Goal: Use online tool/utility: Utilize a website feature to perform a specific function

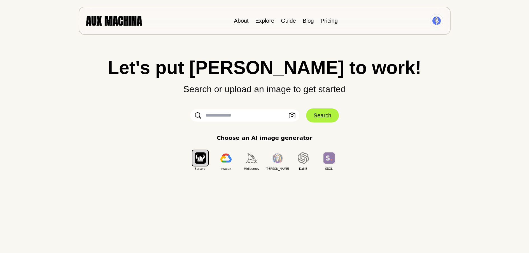
click at [219, 113] on input "text" at bounding box center [244, 115] width 109 height 12
click at [274, 116] on input "text" at bounding box center [244, 115] width 109 height 12
type input "**********"
click at [324, 119] on button "Search" at bounding box center [322, 115] width 33 height 14
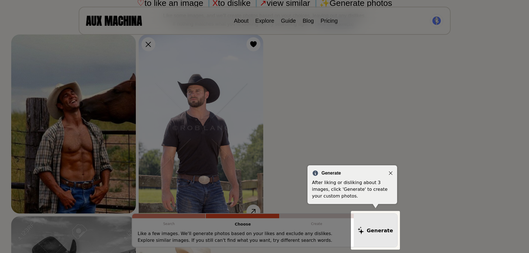
scroll to position [49, 0]
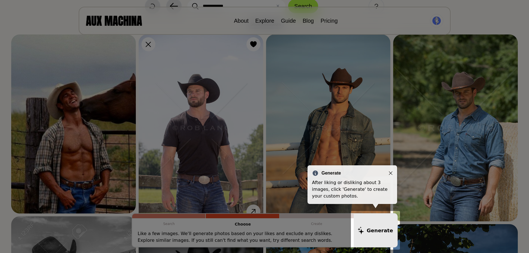
click at [392, 171] on icon "Close" at bounding box center [391, 173] width 4 height 4
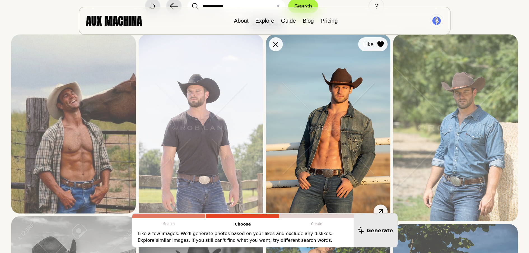
click at [382, 43] on icon at bounding box center [381, 44] width 6 height 6
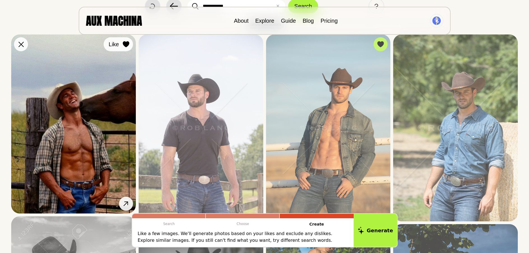
click at [125, 46] on icon at bounding box center [126, 44] width 6 height 6
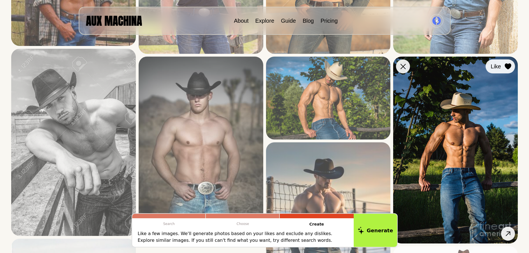
scroll to position [217, 0]
click at [506, 66] on icon at bounding box center [508, 66] width 6 height 6
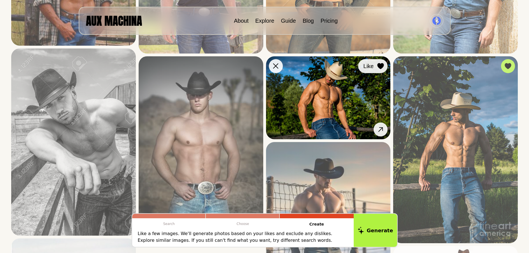
click at [378, 66] on icon at bounding box center [381, 66] width 6 height 6
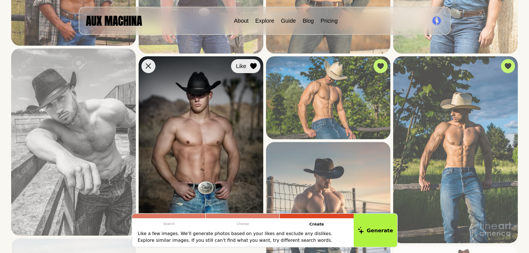
click at [254, 66] on icon at bounding box center [253, 66] width 6 height 6
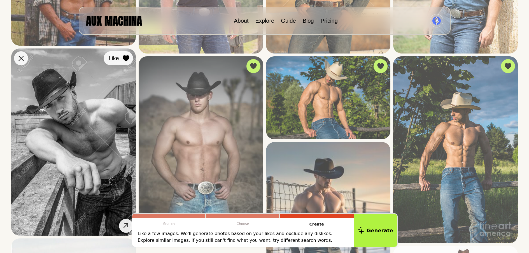
click at [130, 59] on div at bounding box center [126, 58] width 8 height 8
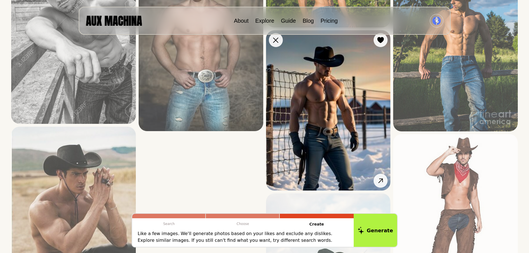
scroll to position [329, 0]
click at [377, 41] on div at bounding box center [381, 40] width 8 height 8
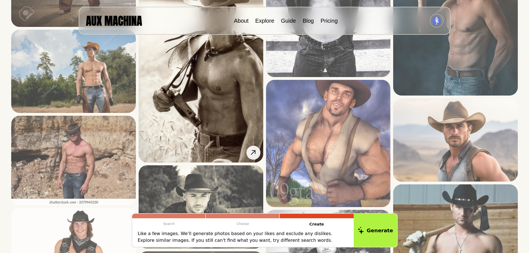
scroll to position [806, 0]
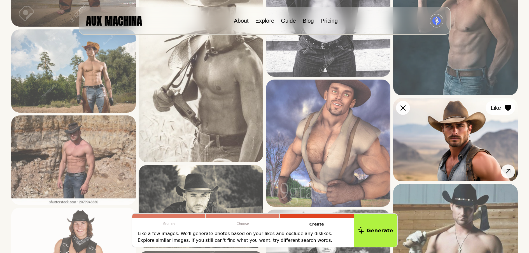
click at [508, 106] on icon at bounding box center [508, 108] width 6 height 6
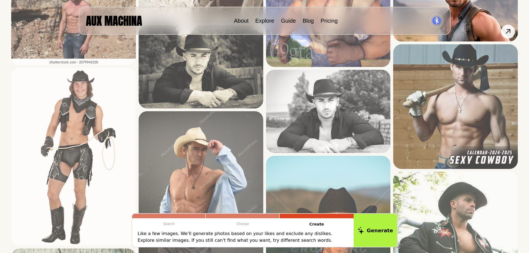
scroll to position [946, 0]
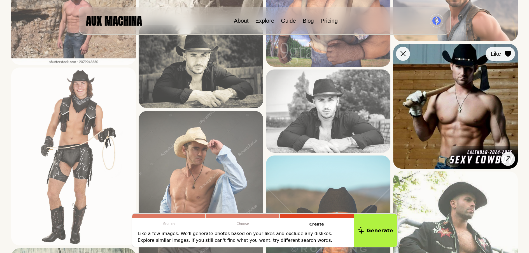
click at [510, 52] on icon at bounding box center [508, 54] width 6 height 6
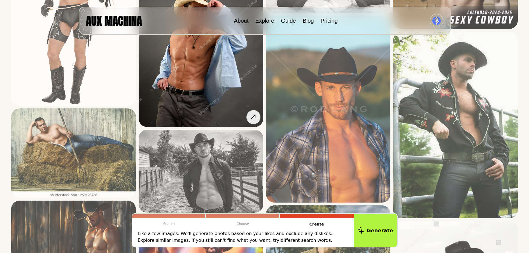
scroll to position [1086, 0]
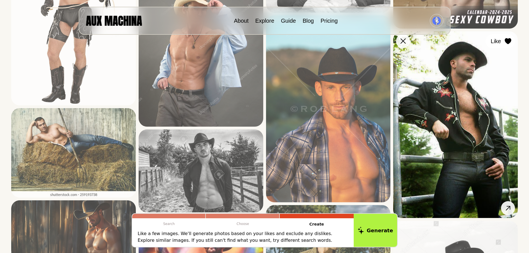
click at [505, 42] on icon at bounding box center [508, 41] width 7 height 6
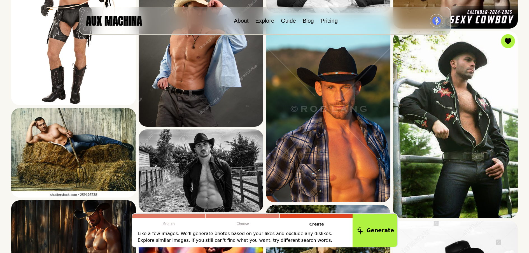
click at [379, 231] on button "Generate" at bounding box center [376, 230] width 46 height 35
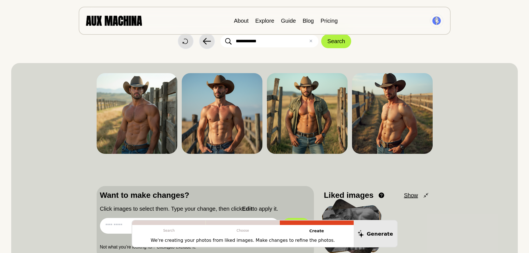
scroll to position [0, 0]
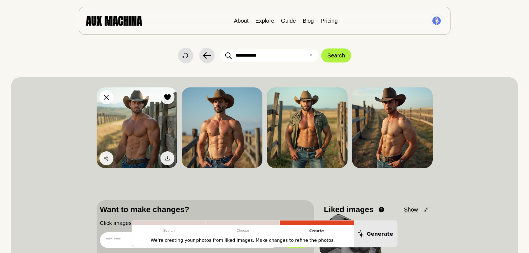
click at [128, 132] on img at bounding box center [137, 127] width 81 height 81
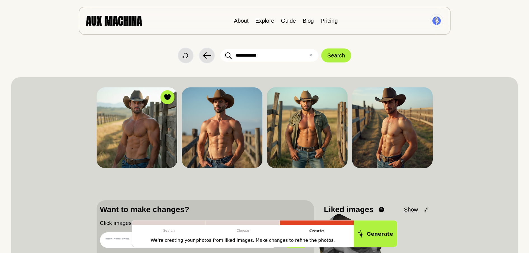
click at [261, 56] on input "**********" at bounding box center [270, 55] width 98 height 12
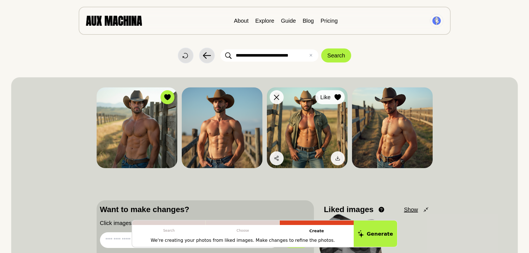
type input "**********"
click at [340, 95] on icon at bounding box center [338, 97] width 6 height 6
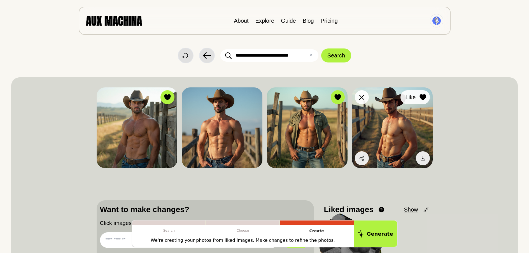
click at [426, 97] on icon at bounding box center [423, 97] width 6 height 6
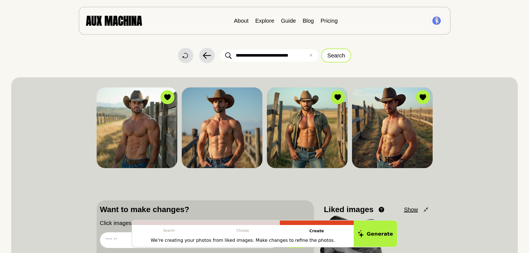
click at [339, 60] on button "Search" at bounding box center [336, 55] width 30 height 14
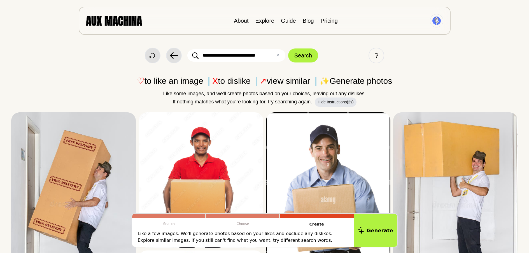
click at [238, 54] on input "**********" at bounding box center [236, 55] width 98 height 12
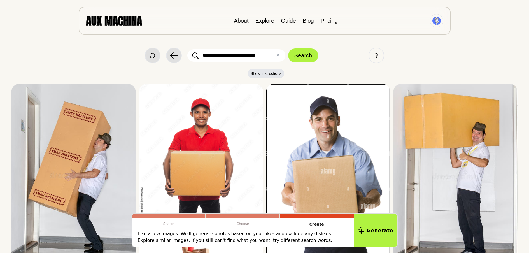
drag, startPoint x: 238, startPoint y: 54, endPoint x: 59, endPoint y: 73, distance: 180.5
click at [59, 73] on p "Show Instructions" at bounding box center [264, 75] width 507 height 12
click at [205, 55] on input "**********" at bounding box center [236, 55] width 98 height 12
click at [203, 56] on input "**********" at bounding box center [236, 55] width 98 height 12
type input "**********"
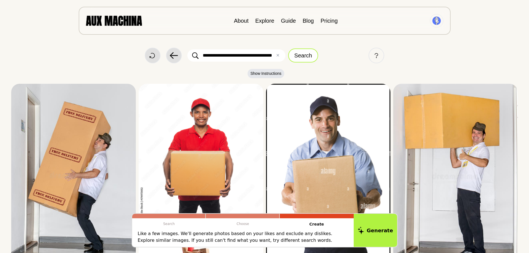
click at [302, 54] on button "Search" at bounding box center [303, 55] width 30 height 14
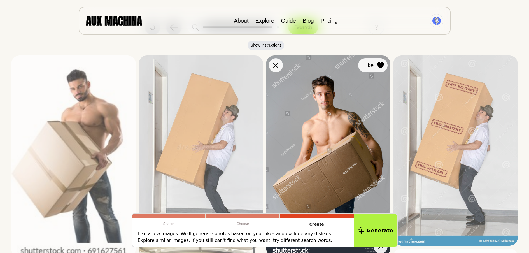
scroll to position [28, 0]
click at [379, 64] on icon at bounding box center [381, 65] width 6 height 6
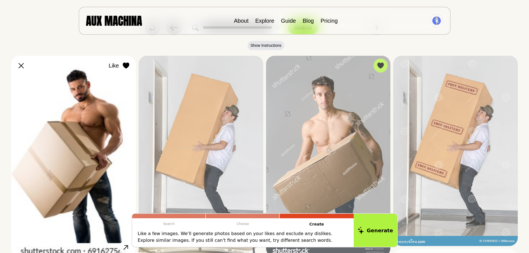
click at [128, 65] on icon at bounding box center [126, 65] width 6 height 6
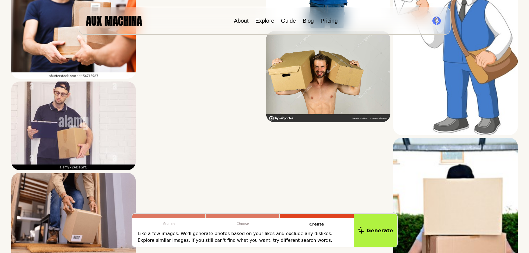
scroll to position [1702, 0]
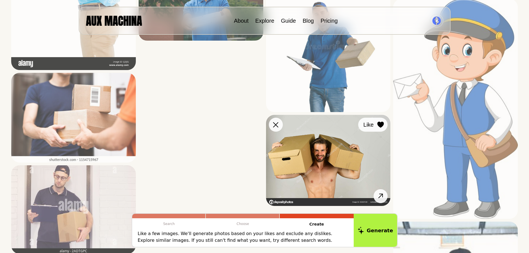
click at [379, 125] on icon at bounding box center [381, 125] width 6 height 6
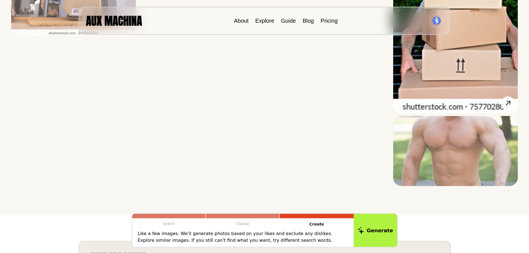
scroll to position [2012, 0]
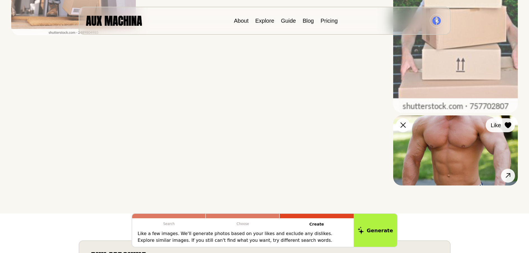
click at [506, 124] on icon at bounding box center [508, 125] width 6 height 6
click at [503, 126] on button "Like" at bounding box center [500, 125] width 29 height 14
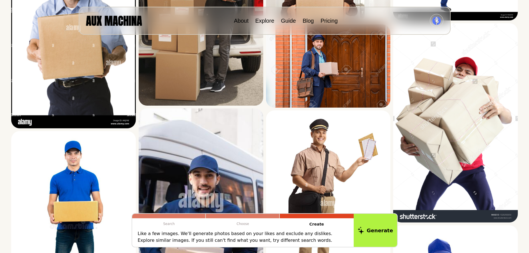
scroll to position [0, 0]
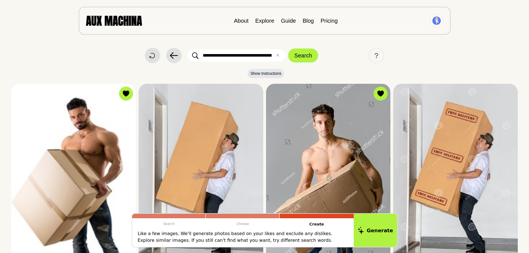
click at [268, 240] on p "Like a few images. We'll generate photos based on your likes and exclude any di…" at bounding box center [243, 236] width 210 height 13
click at [296, 238] on p "Like a few images. We'll generate photos based on your likes and exclude any di…" at bounding box center [243, 236] width 210 height 13
click at [293, 238] on p "Like a few images. We'll generate photos based on your likes and exclude any di…" at bounding box center [243, 236] width 210 height 13
click at [378, 226] on button "Generate" at bounding box center [376, 230] width 46 height 35
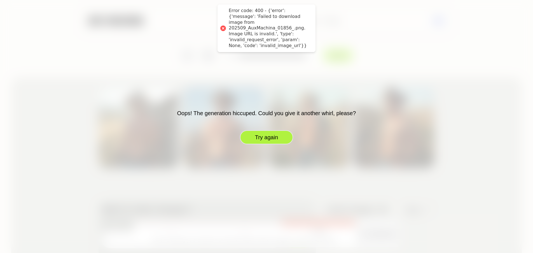
click at [267, 136] on button "Try again" at bounding box center [266, 137] width 53 height 14
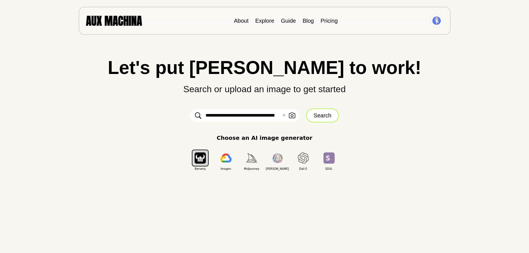
click at [316, 114] on button "Search" at bounding box center [322, 115] width 33 height 14
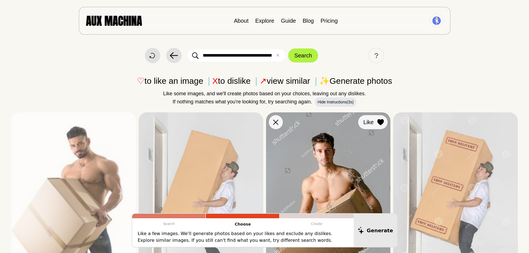
click at [381, 122] on icon at bounding box center [381, 122] width 6 height 6
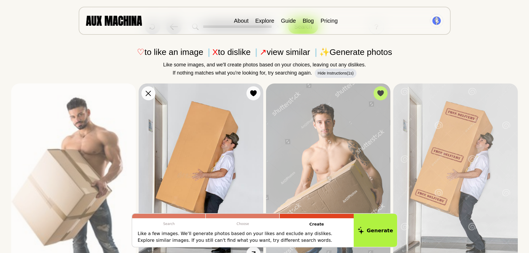
scroll to position [29, 0]
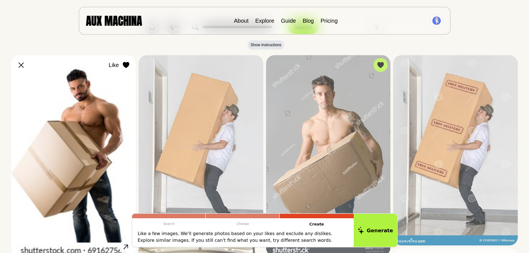
click at [127, 64] on icon at bounding box center [126, 65] width 6 height 6
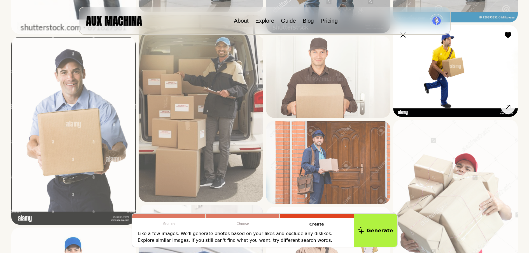
scroll to position [252, 0]
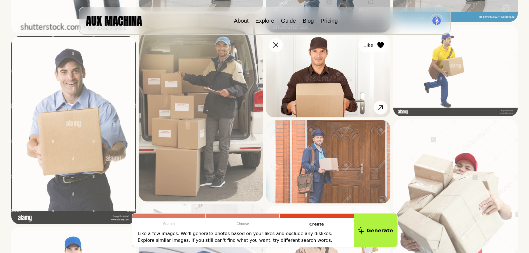
click at [382, 46] on icon at bounding box center [381, 45] width 6 height 6
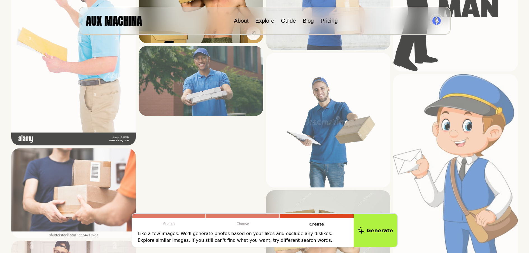
scroll to position [1626, 0]
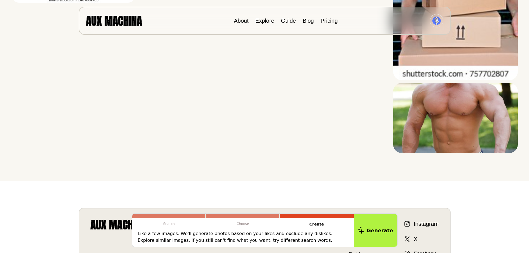
scroll to position [2045, 0]
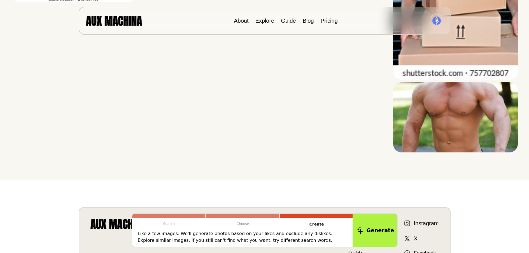
click at [377, 232] on button "Generate" at bounding box center [376, 230] width 46 height 35
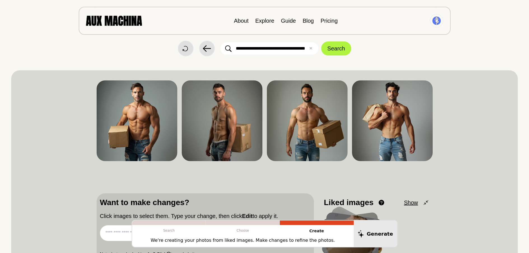
scroll to position [0, 0]
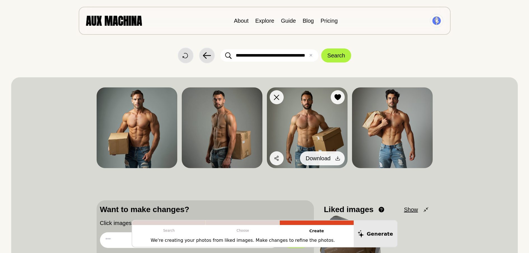
click at [338, 159] on icon at bounding box center [338, 158] width 6 height 6
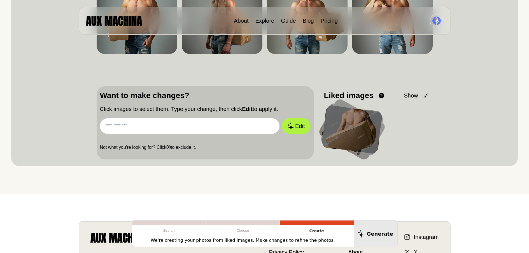
scroll to position [114, 0]
click at [121, 127] on input "text" at bounding box center [190, 126] width 180 height 16
click at [304, 127] on button "Edit" at bounding box center [296, 126] width 30 height 17
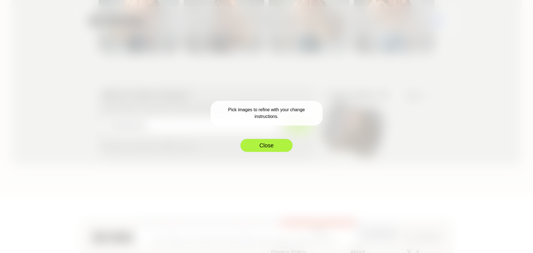
click at [262, 144] on button "Close" at bounding box center [266, 145] width 53 height 14
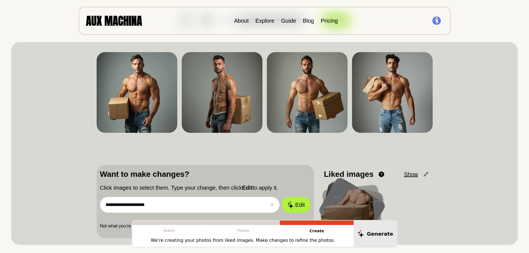
scroll to position [0, 0]
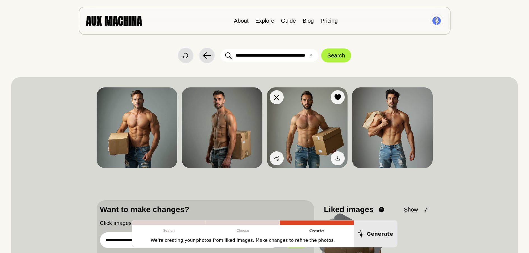
click at [310, 121] on img at bounding box center [307, 127] width 81 height 81
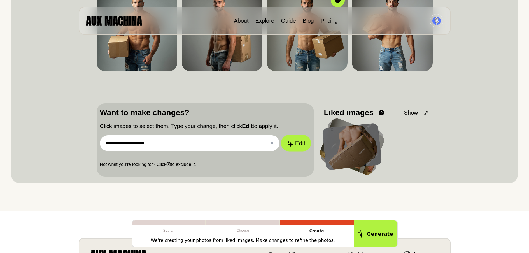
scroll to position [98, 0]
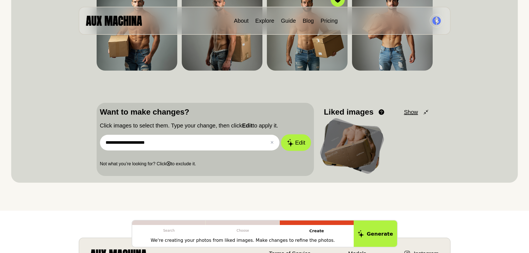
click at [296, 143] on button "Edit" at bounding box center [296, 142] width 30 height 17
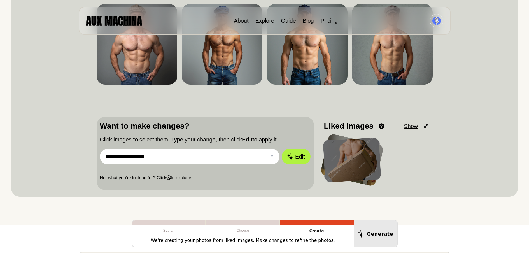
scroll to position [84, 0]
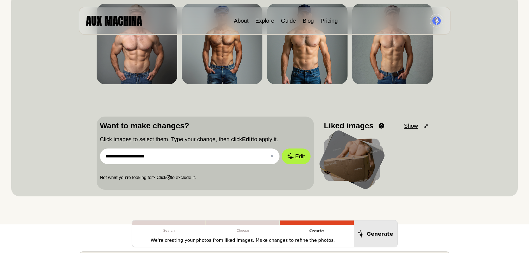
drag, startPoint x: 160, startPoint y: 158, endPoint x: 103, endPoint y: 152, distance: 57.2
click at [103, 152] on input "**********" at bounding box center [190, 156] width 180 height 16
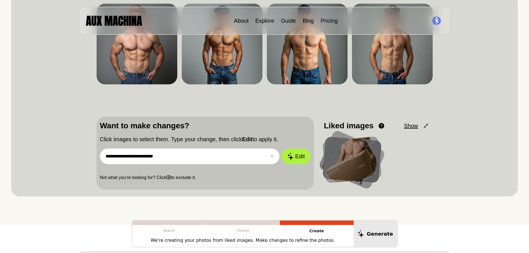
click at [144, 155] on input "**********" at bounding box center [190, 156] width 180 height 16
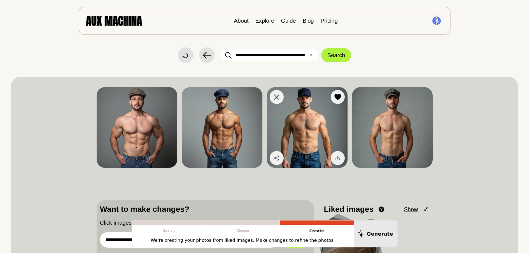
scroll to position [0, 0]
click at [341, 98] on div at bounding box center [338, 97] width 8 height 8
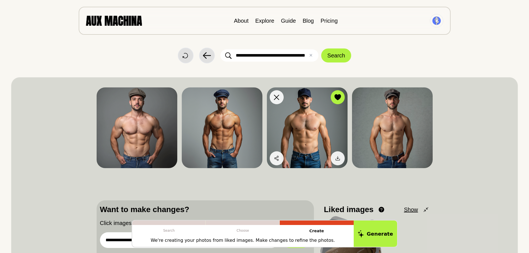
click at [314, 119] on img at bounding box center [307, 127] width 81 height 81
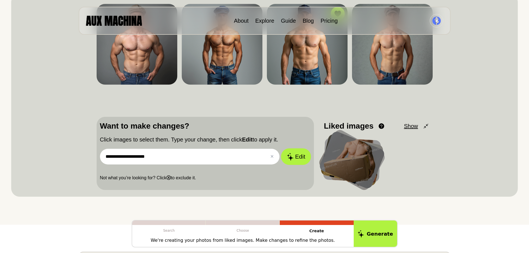
scroll to position [84, 0]
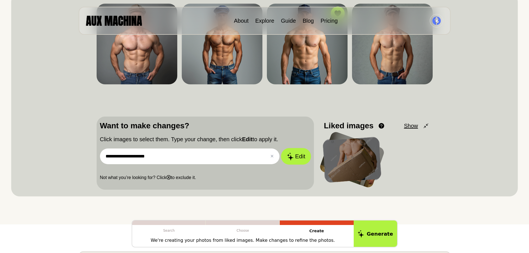
click at [287, 156] on icon at bounding box center [290, 156] width 7 height 8
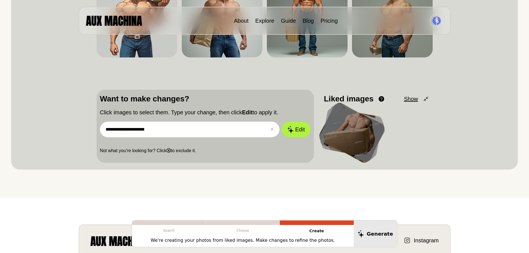
scroll to position [112, 0]
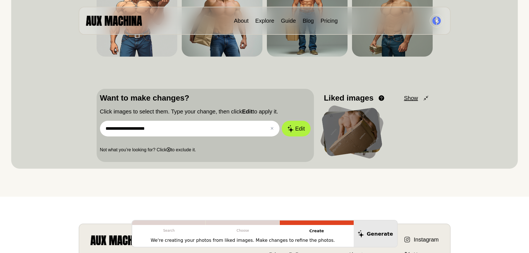
drag, startPoint x: 159, startPoint y: 129, endPoint x: 101, endPoint y: 131, distance: 58.0
click at [101, 131] on input "**********" at bounding box center [190, 129] width 180 height 16
click at [282, 121] on button "Edit" at bounding box center [296, 129] width 29 height 16
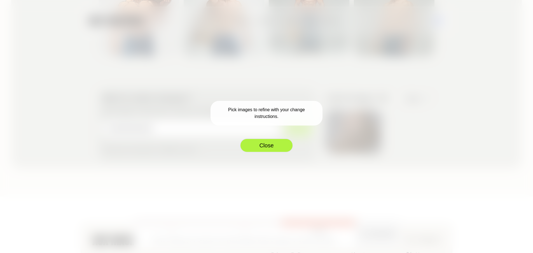
click at [282, 143] on button "Close" at bounding box center [266, 145] width 53 height 14
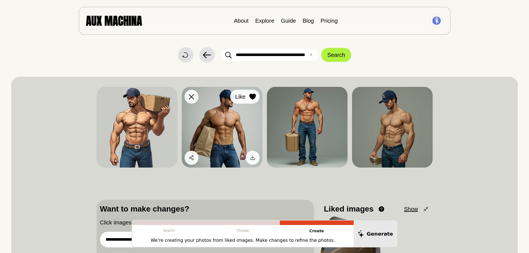
scroll to position [0, 0]
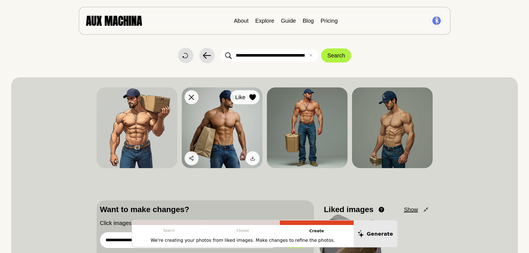
click at [239, 99] on span "Like" at bounding box center [240, 97] width 10 height 8
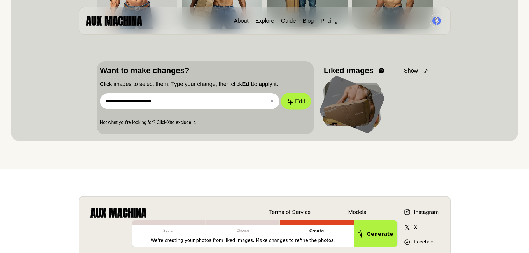
scroll to position [140, 0]
click at [290, 98] on icon at bounding box center [290, 101] width 6 height 8
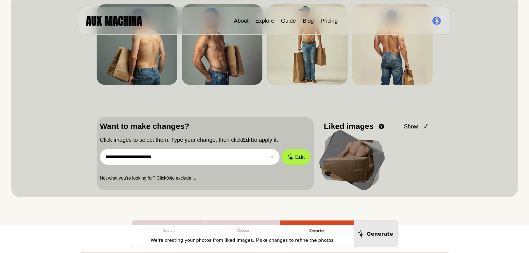
scroll to position [83, 0]
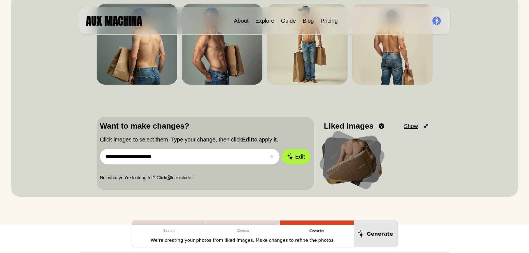
drag, startPoint x: 134, startPoint y: 158, endPoint x: 181, endPoint y: 157, distance: 46.8
click at [181, 157] on input "**********" at bounding box center [190, 157] width 180 height 16
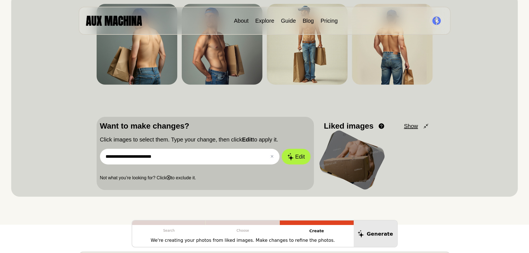
click at [157, 157] on input "**********" at bounding box center [190, 157] width 180 height 16
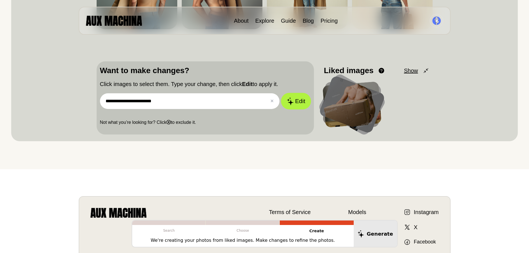
scroll to position [140, 0]
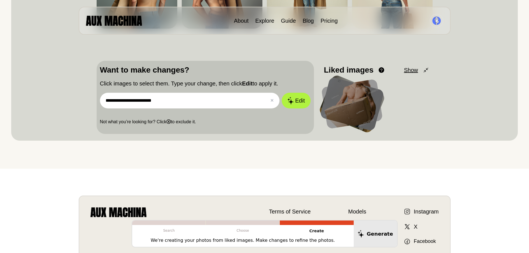
drag, startPoint x: 210, startPoint y: 98, endPoint x: 92, endPoint y: 94, distance: 117.7
click at [92, 92] on div "**********" at bounding box center [264, 39] width 507 height 203
type input "**********"
click at [296, 103] on button "Edit" at bounding box center [296, 100] width 30 height 17
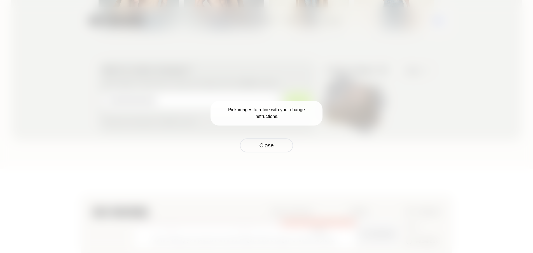
click at [181, 132] on div "Pick images to refine with your change instructions. Close" at bounding box center [266, 126] width 533 height 253
click at [262, 147] on button "Close" at bounding box center [266, 145] width 53 height 14
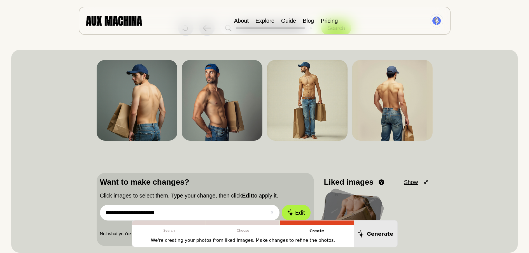
scroll to position [0, 0]
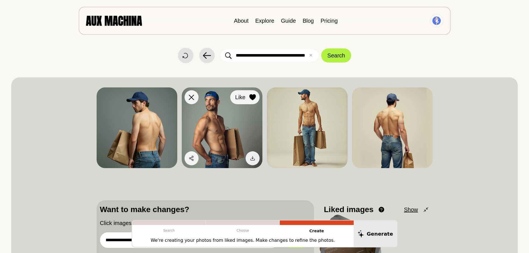
click at [251, 98] on icon at bounding box center [252, 97] width 6 height 6
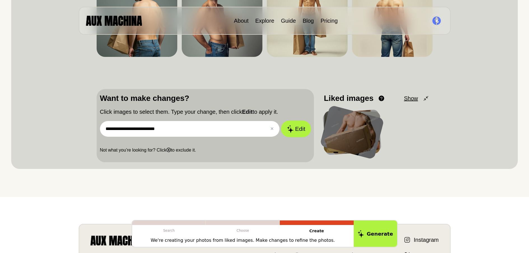
scroll to position [112, 0]
click at [291, 128] on icon at bounding box center [290, 129] width 7 height 8
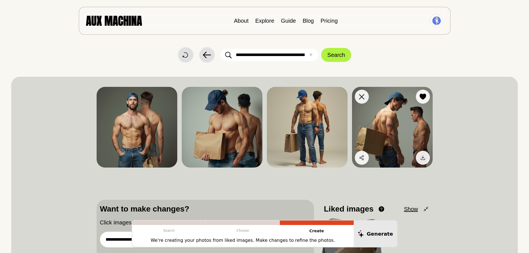
scroll to position [0, 0]
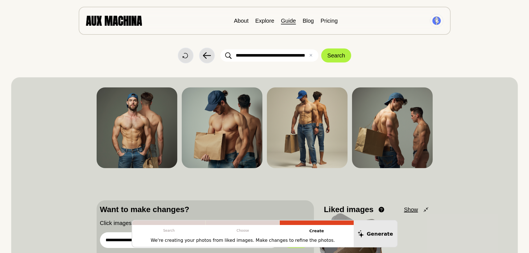
click at [286, 22] on link "Guide" at bounding box center [288, 21] width 15 height 6
